Goal: Find specific page/section: Find specific page/section

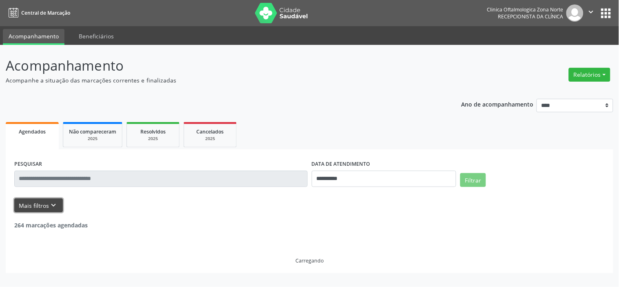
click at [30, 200] on button "Mais filtros keyboard_arrow_down" at bounding box center [38, 205] width 49 height 14
click at [30, 200] on form "**********" at bounding box center [309, 185] width 590 height 54
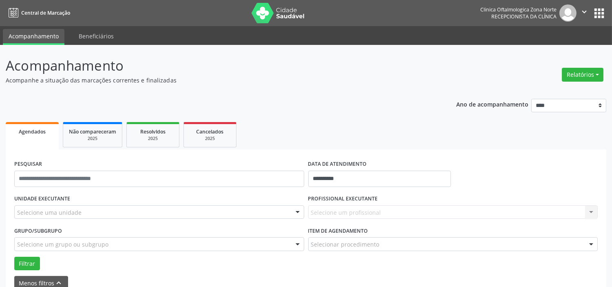
click at [67, 207] on div "Selecione uma unidade" at bounding box center [159, 212] width 290 height 14
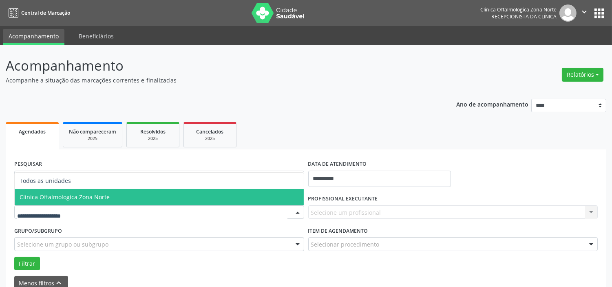
click at [78, 193] on span "Clinica Oftalmologica Zona Norte" at bounding box center [65, 197] width 90 height 8
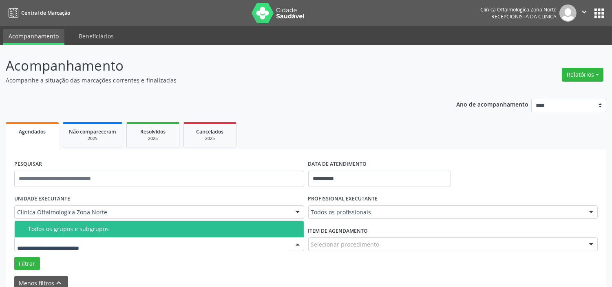
click at [94, 231] on div "Todos os grupos e subgrupos" at bounding box center [163, 229] width 271 height 7
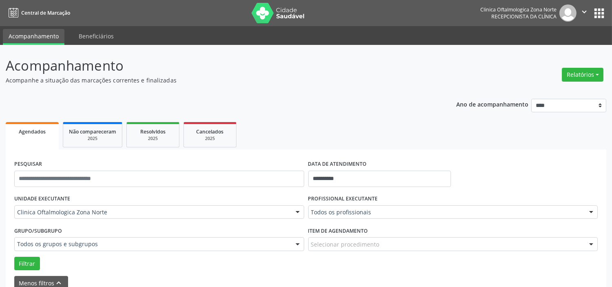
click at [370, 168] on div "DATA DE ATENDIMENTO" at bounding box center [379, 164] width 143 height 13
click at [365, 177] on input "**********" at bounding box center [379, 179] width 143 height 16
click at [370, 110] on span "13" at bounding box center [371, 112] width 16 height 16
type input "**********"
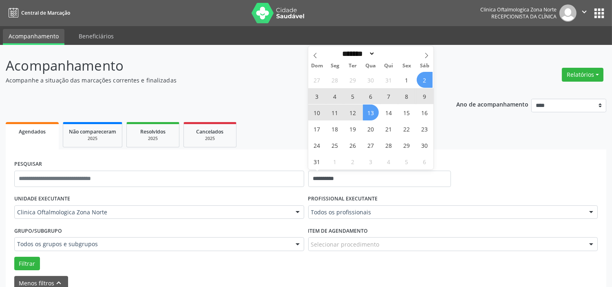
drag, startPoint x: 423, startPoint y: 52, endPoint x: 417, endPoint y: 64, distance: 13.2
click at [424, 53] on icon at bounding box center [427, 56] width 6 height 6
select select "*"
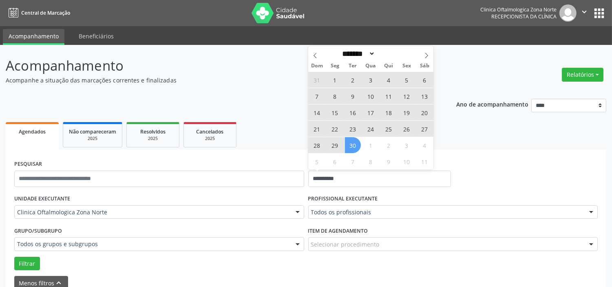
click at [357, 144] on span "30" at bounding box center [353, 145] width 16 height 16
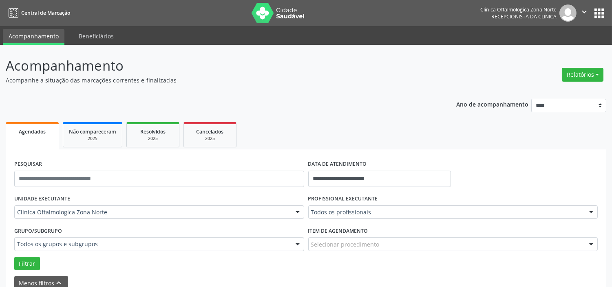
click at [346, 219] on div "PROFISSIONAL EXECUTANTE Todos os profissionais Todos os profissionais [PERSON_N…" at bounding box center [453, 209] width 294 height 32
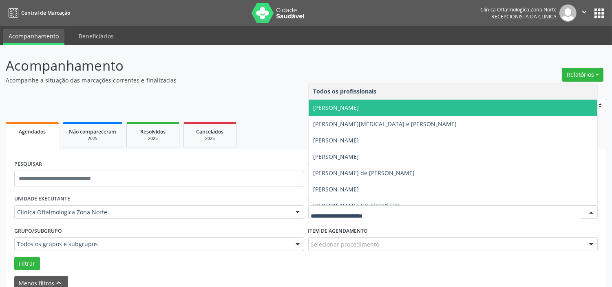
drag, startPoint x: 349, startPoint y: 106, endPoint x: 290, endPoint y: 147, distance: 71.5
click at [349, 107] on span "[PERSON_NAME]" at bounding box center [337, 108] width 46 height 8
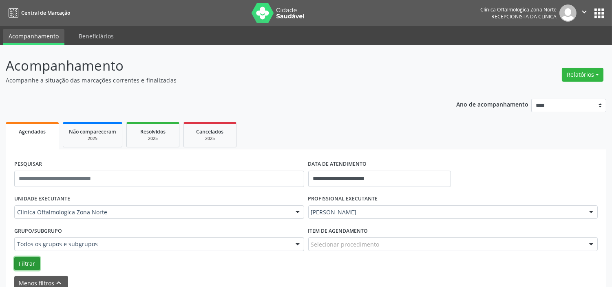
click at [30, 260] on button "Filtrar" at bounding box center [27, 264] width 26 height 14
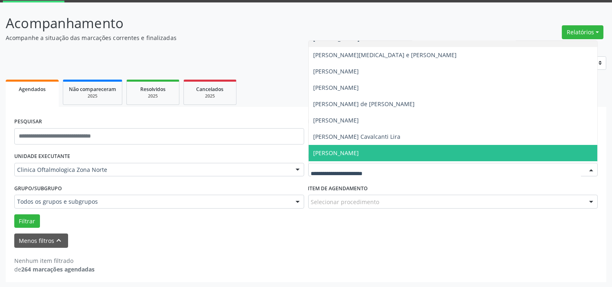
scroll to position [41, 0]
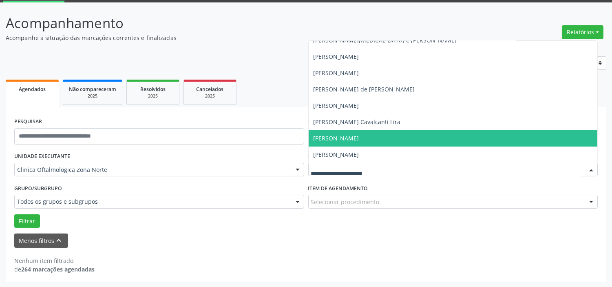
click at [337, 136] on span "[PERSON_NAME]" at bounding box center [337, 138] width 46 height 8
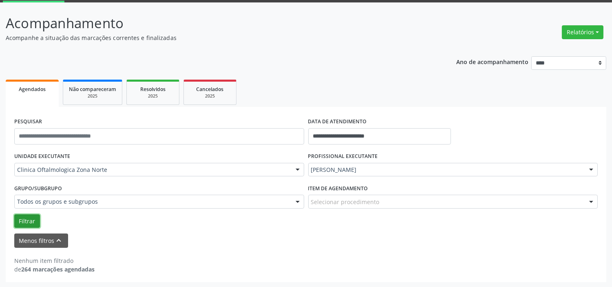
drag, startPoint x: 31, startPoint y: 216, endPoint x: 55, endPoint y: 220, distance: 24.0
click at [31, 217] on button "Filtrar" at bounding box center [27, 221] width 26 height 14
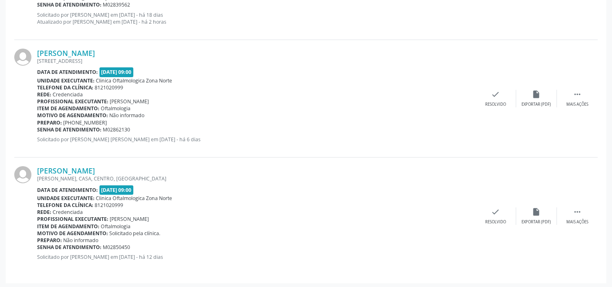
scroll to position [409, 0]
